Goal: Check status: Check status

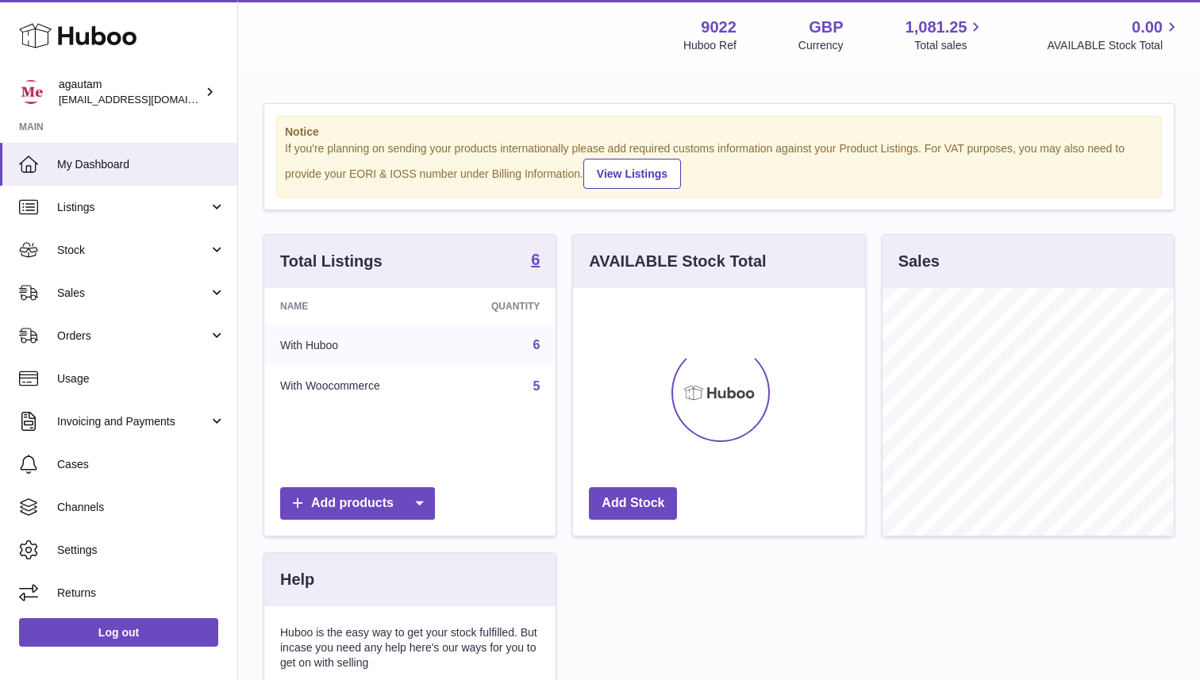
scroll to position [248, 291]
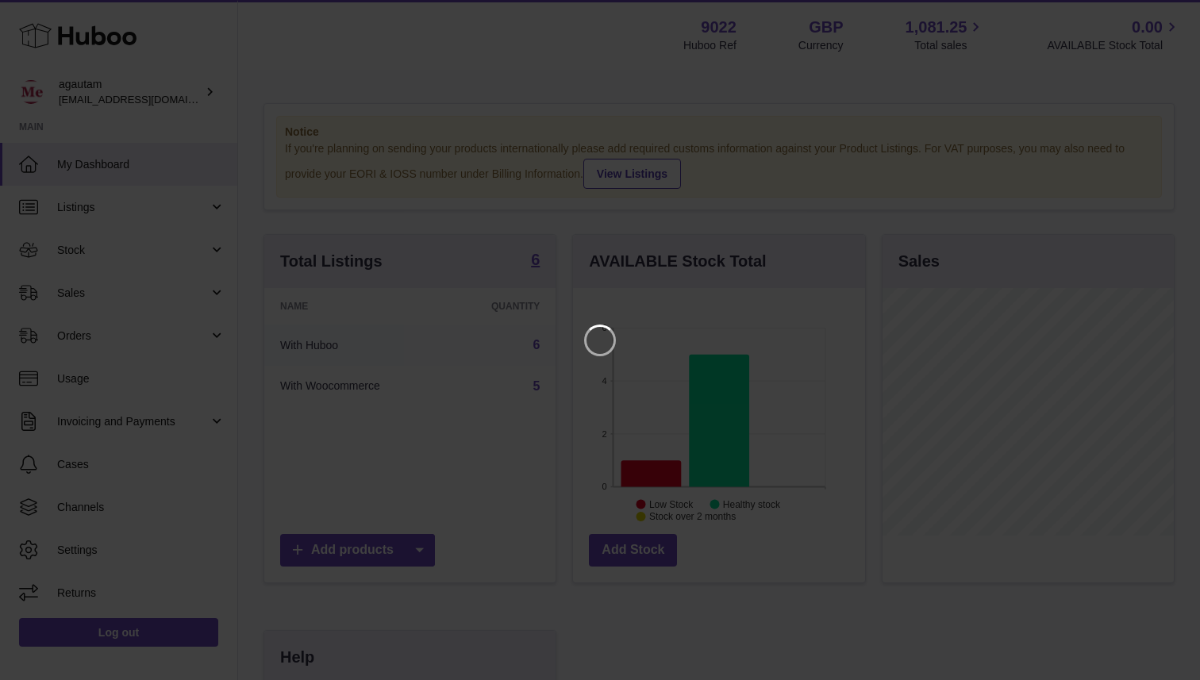
click at [522, 96] on iframe at bounding box center [600, 340] width 1137 height 617
click at [1160, 21] on icon "Close" at bounding box center [1158, 14] width 19 height 19
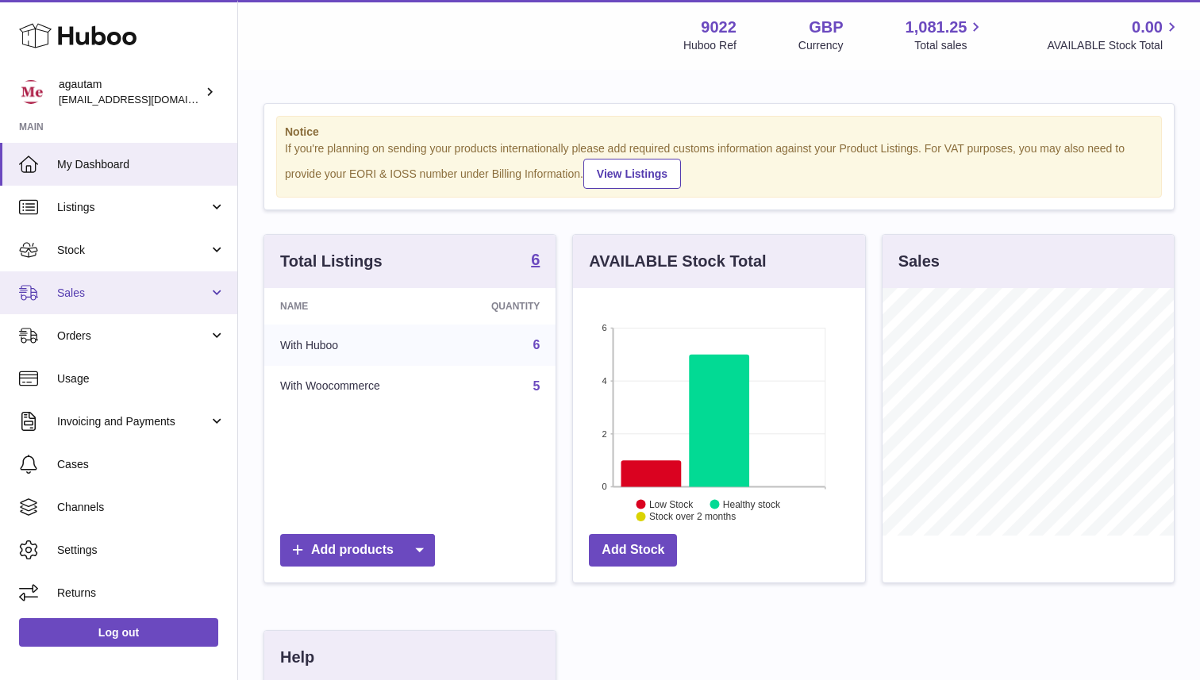
click at [190, 302] on link "Sales" at bounding box center [118, 292] width 237 height 43
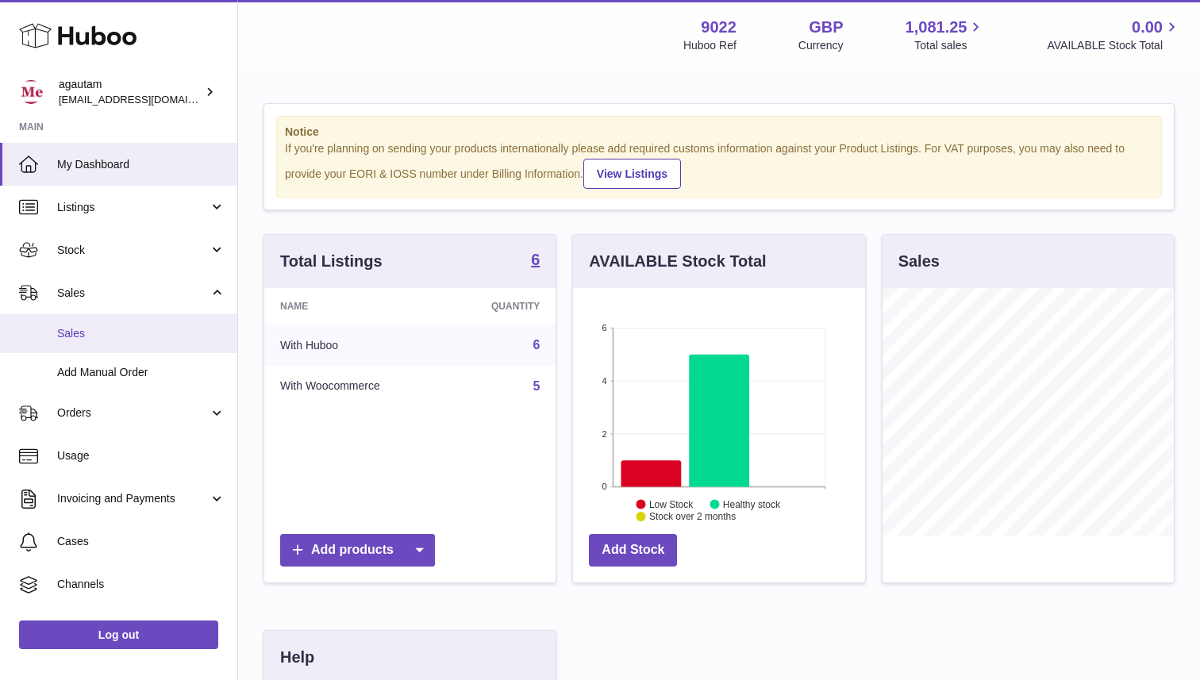
click at [85, 342] on link "Sales" at bounding box center [118, 333] width 237 height 39
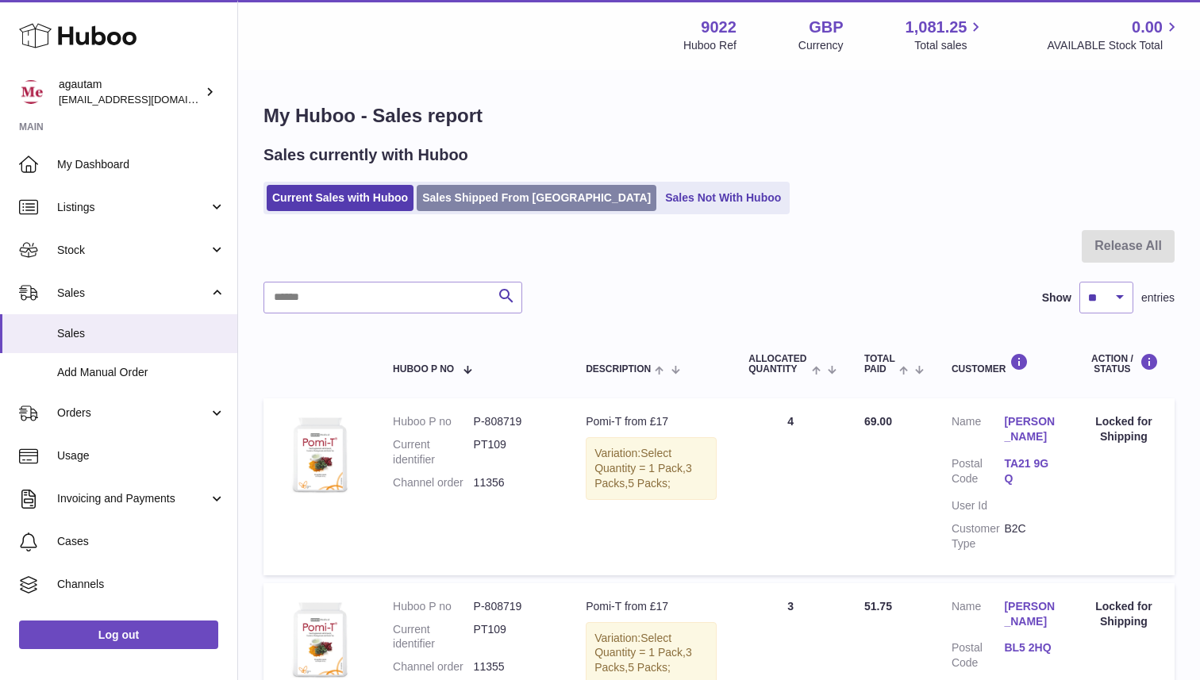
click at [498, 202] on link "Sales Shipped From [GEOGRAPHIC_DATA]" at bounding box center [537, 198] width 240 height 26
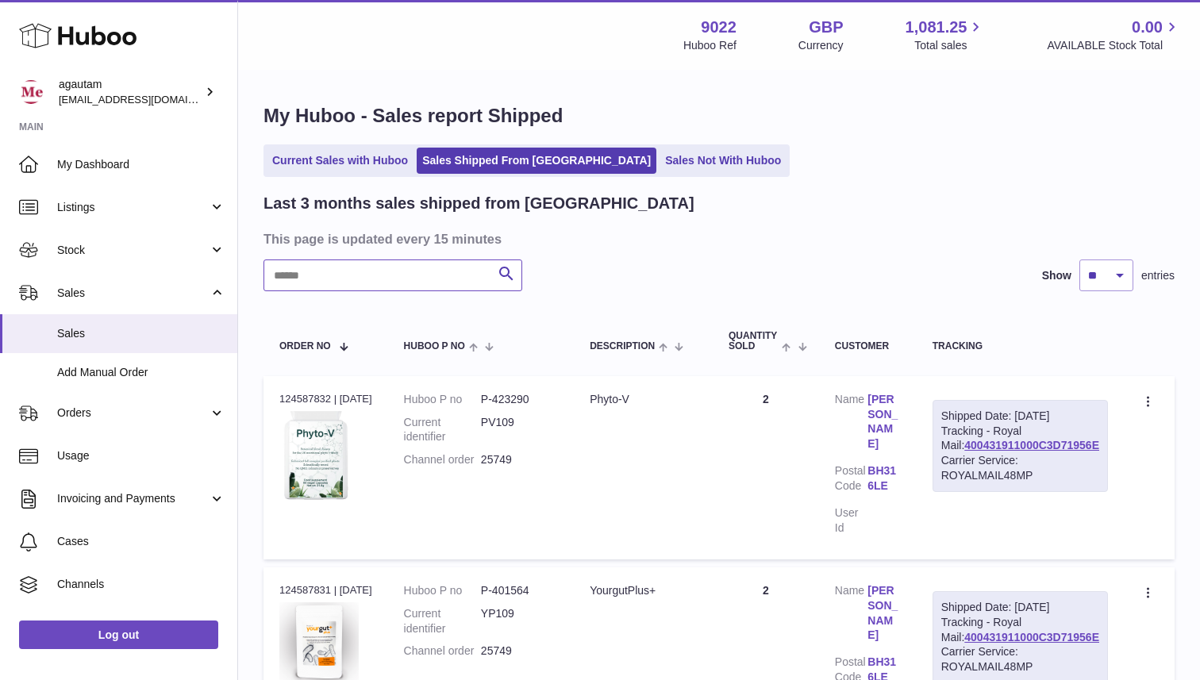
click at [390, 280] on input "text" at bounding box center [393, 276] width 259 height 32
paste input "******"
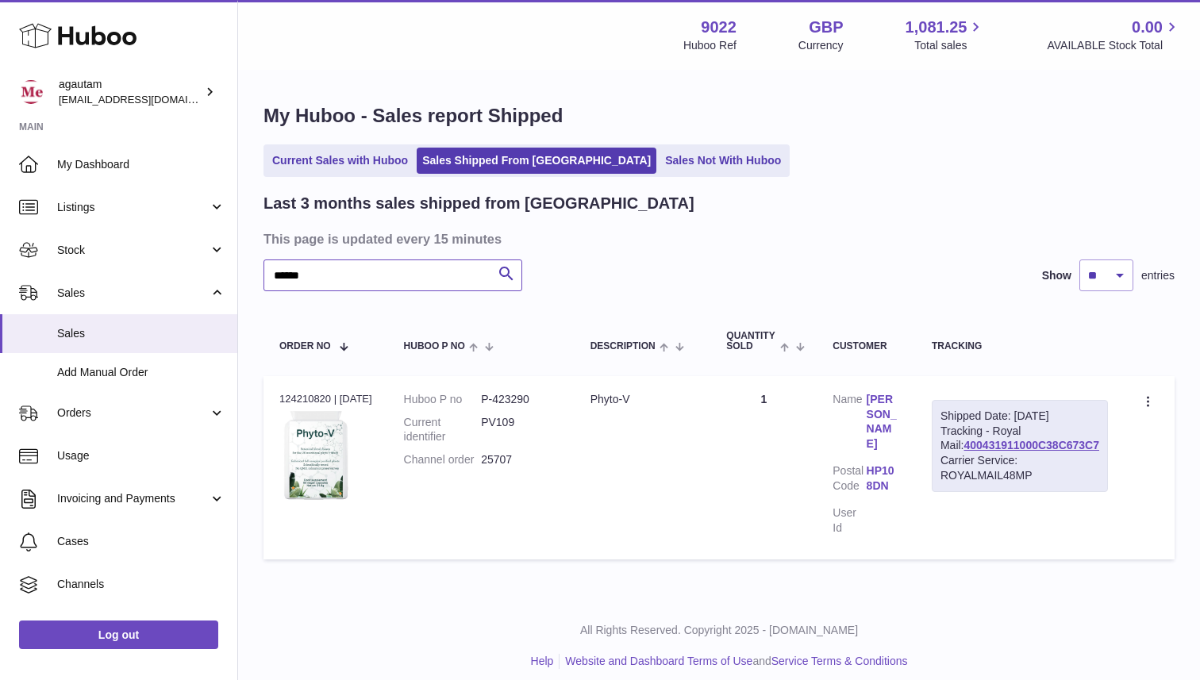
type input "******"
click at [1013, 452] on link "400431911000C38C673C7" at bounding box center [1031, 445] width 135 height 13
click at [426, 277] on input "******" at bounding box center [393, 276] width 259 height 32
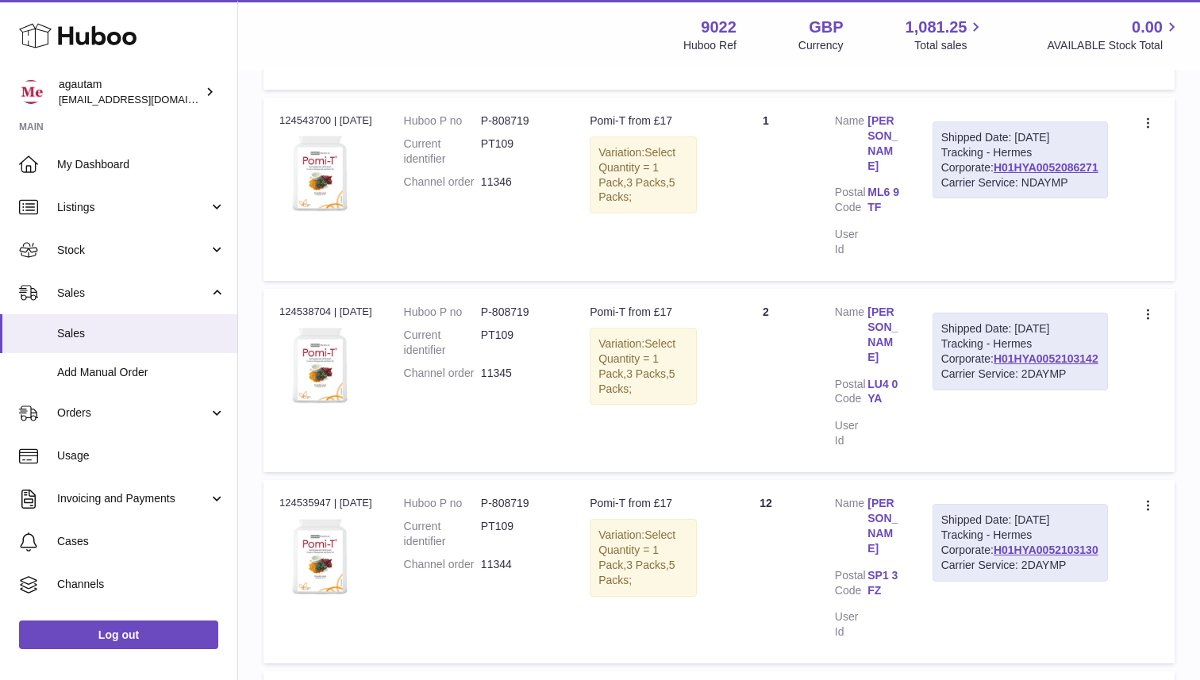
scroll to position [1599, 0]
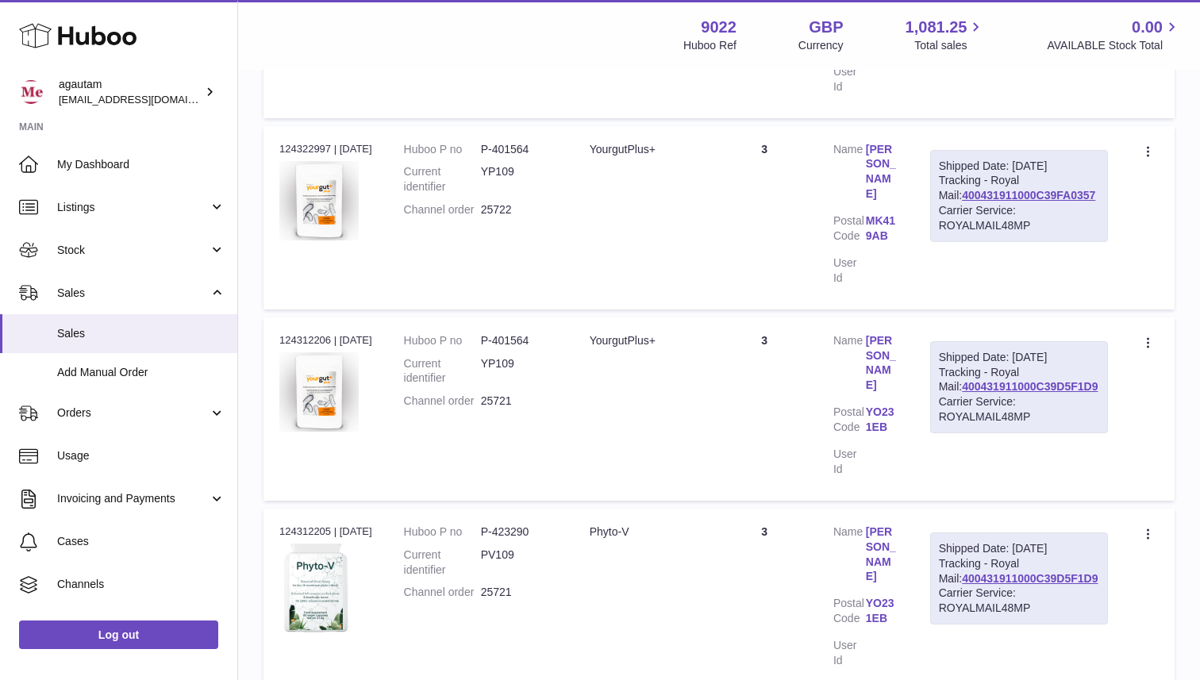
scroll to position [1688, 0]
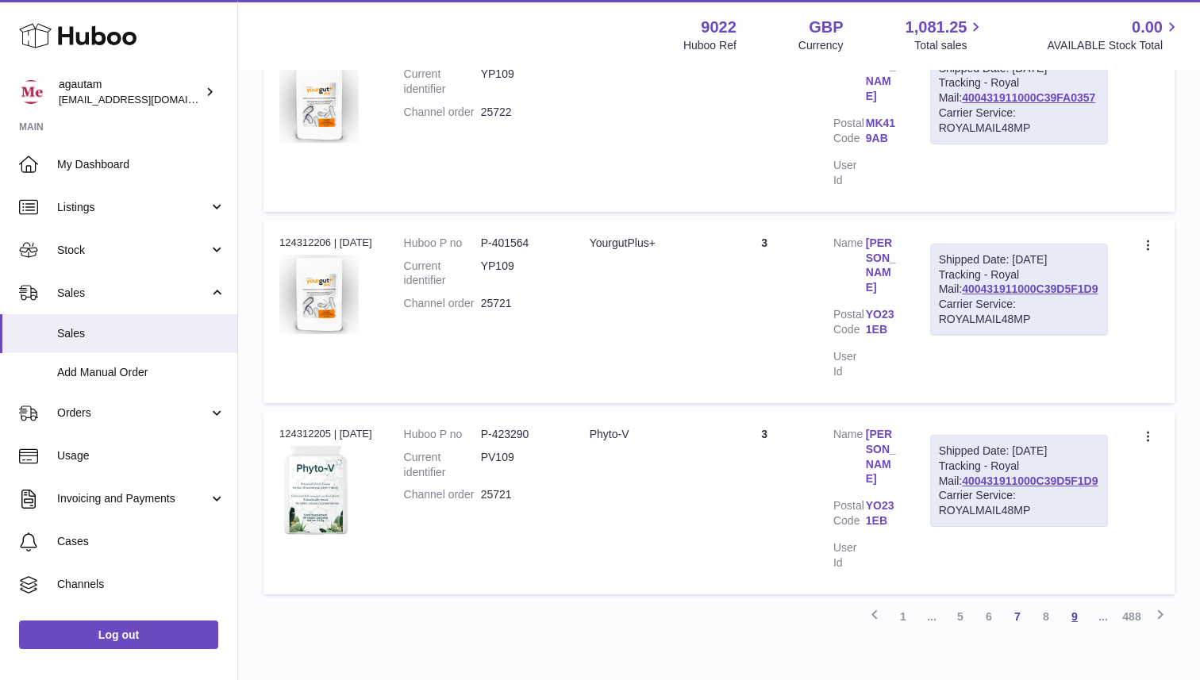
click at [1078, 603] on link "9" at bounding box center [1075, 617] width 29 height 29
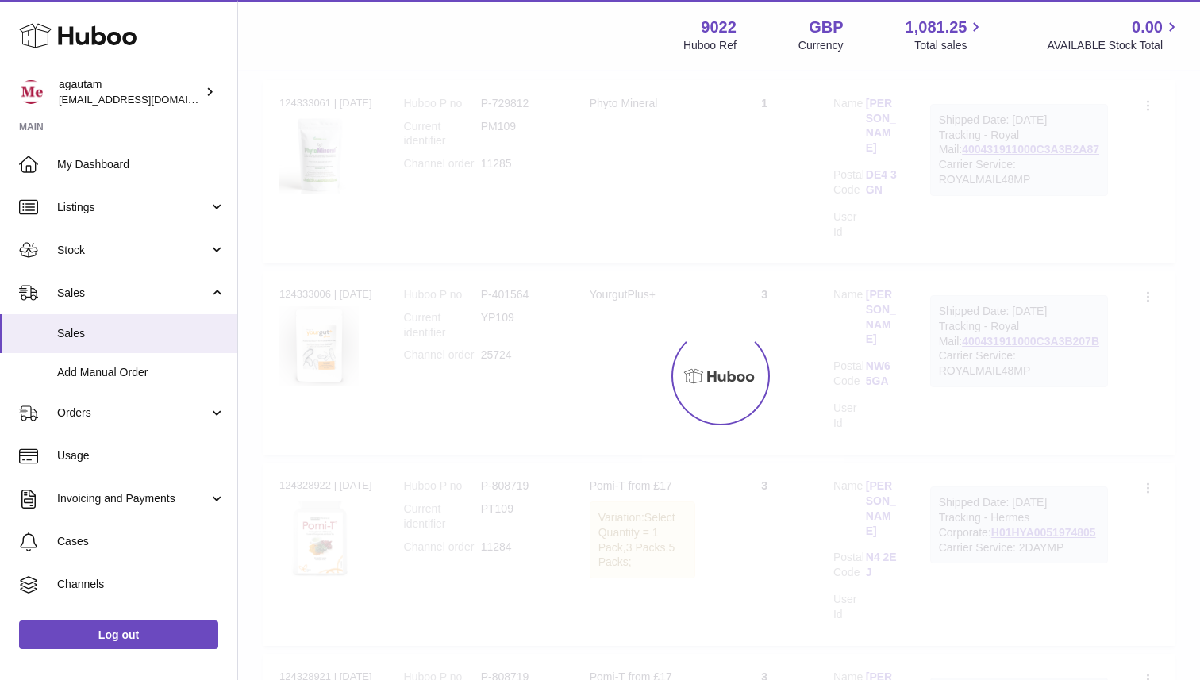
scroll to position [71, 0]
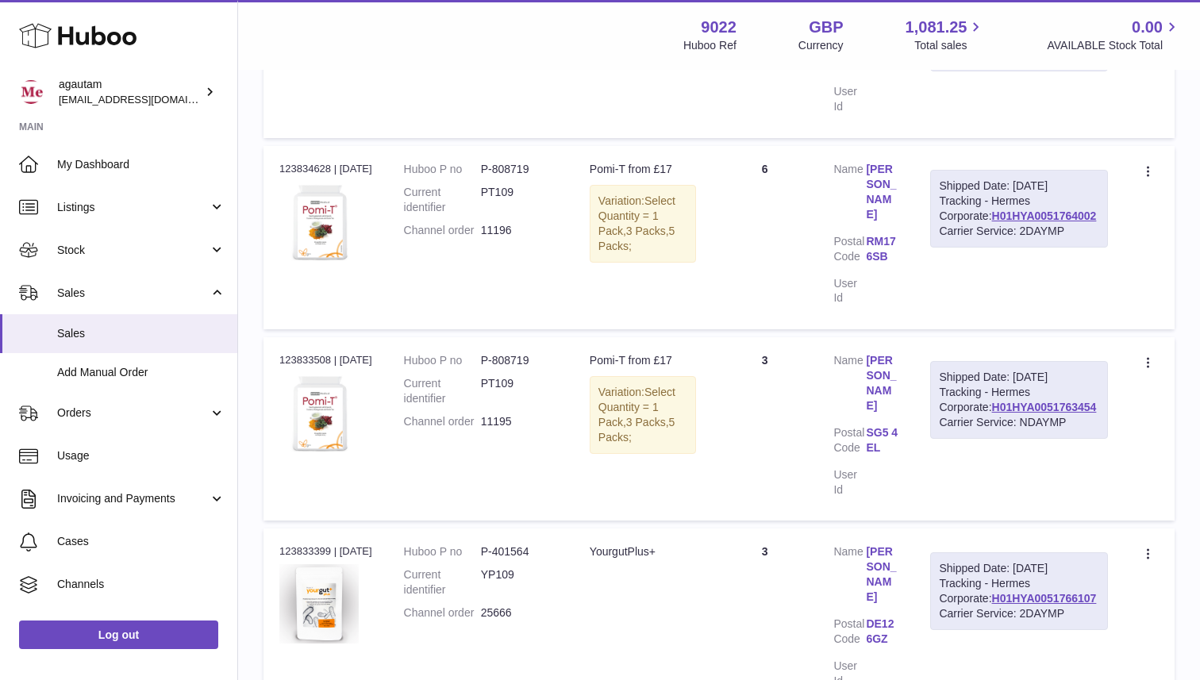
scroll to position [1618, 0]
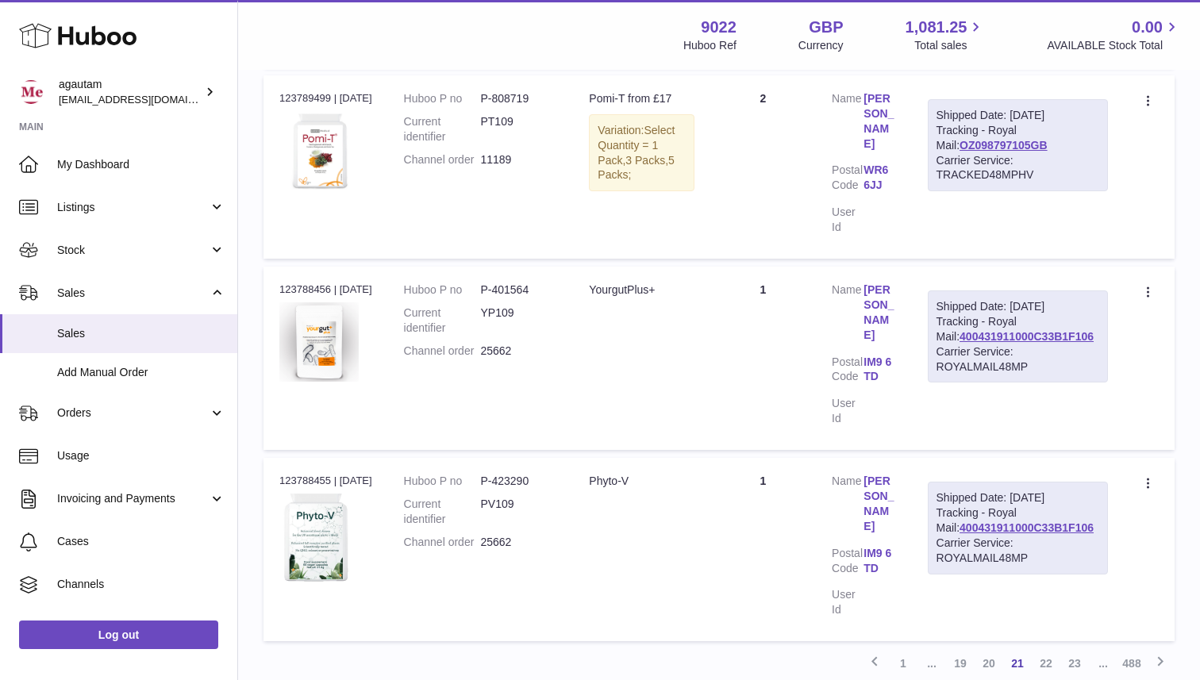
scroll to position [1642, 0]
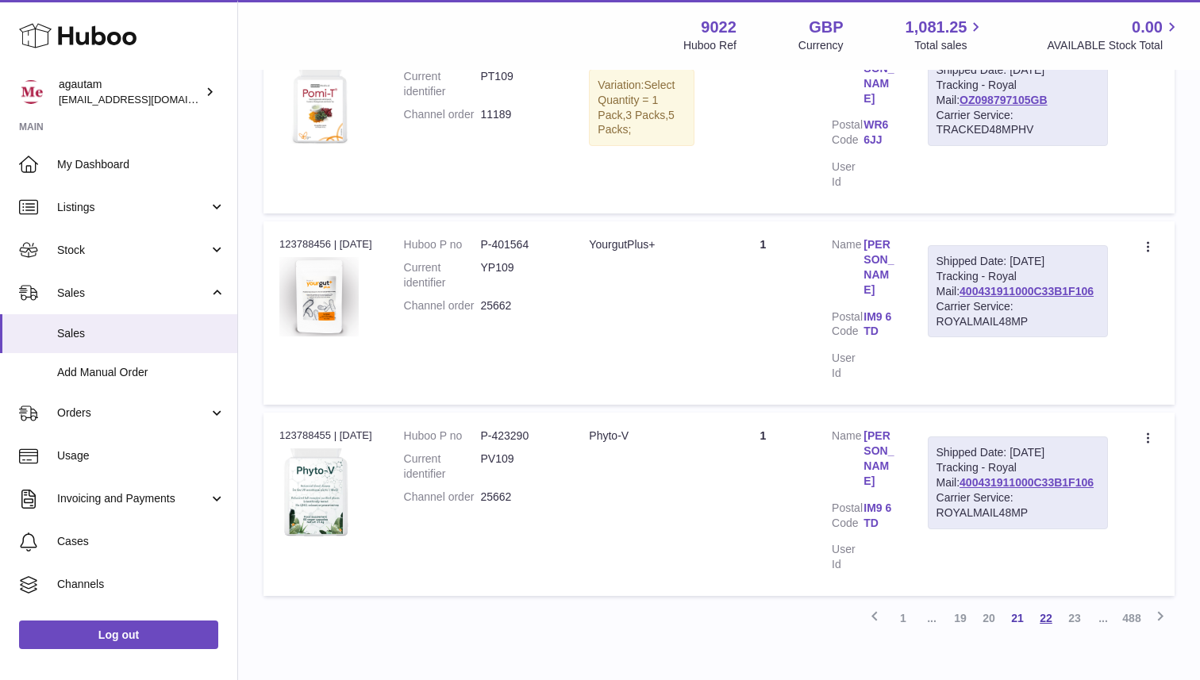
click at [1053, 604] on link "22" at bounding box center [1046, 618] width 29 height 29
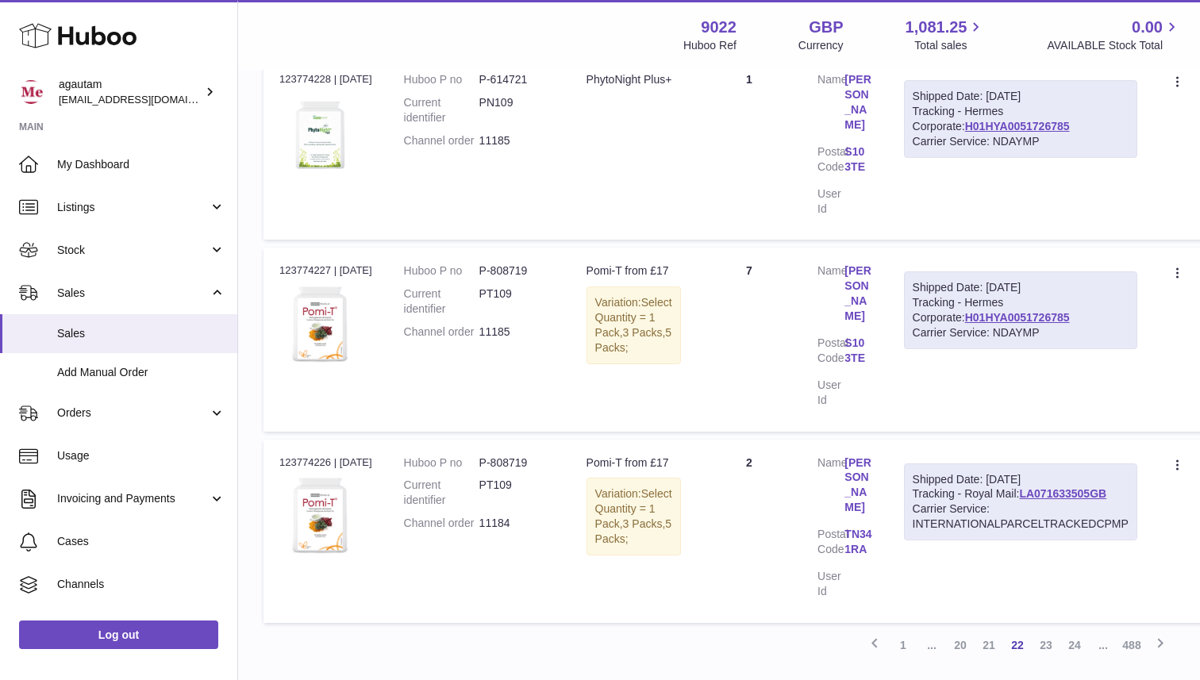
scroll to position [1691, 0]
click at [1019, 499] on link "LA071633505GB" at bounding box center [1062, 492] width 87 height 13
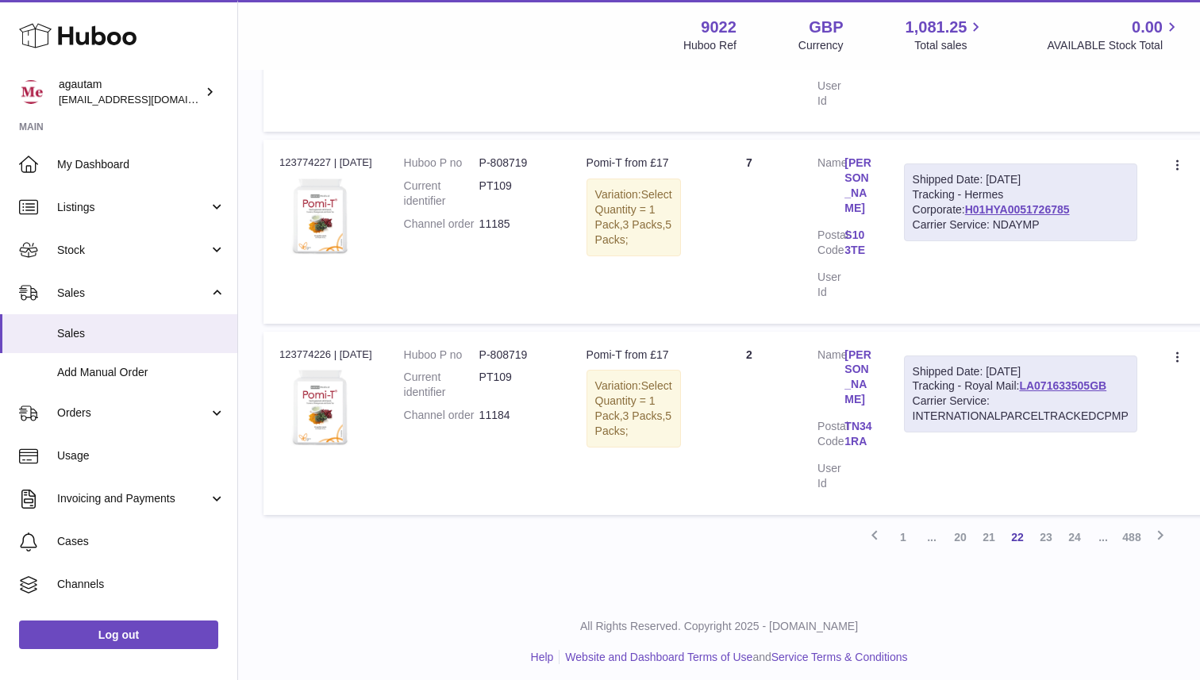
scroll to position [1797, 0]
click at [991, 537] on link "21" at bounding box center [989, 537] width 29 height 29
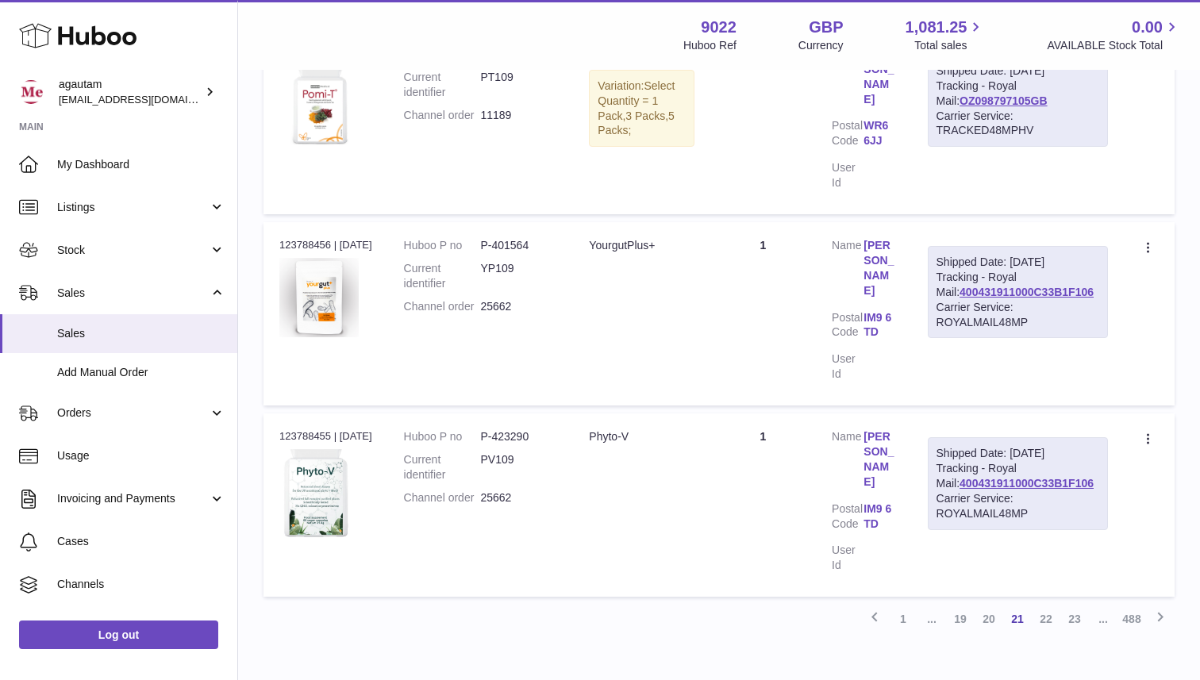
scroll to position [1642, 0]
click at [994, 604] on link "20" at bounding box center [989, 618] width 29 height 29
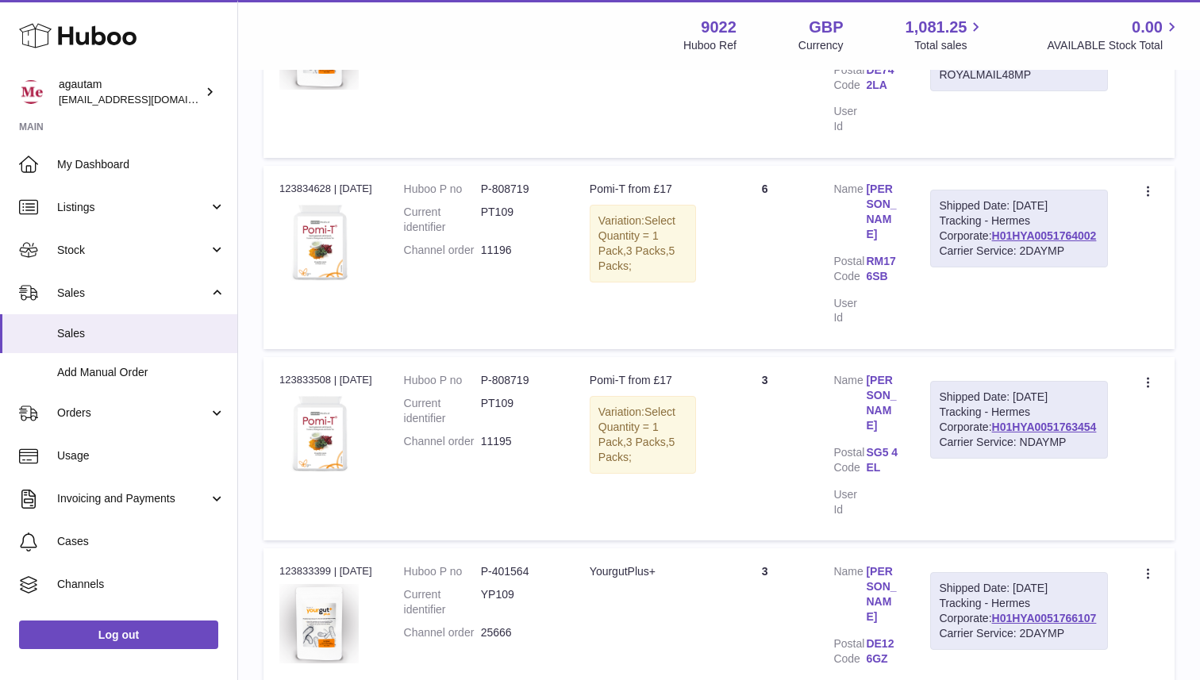
scroll to position [1646, 0]
